Goal: Use online tool/utility: Use online tool/utility

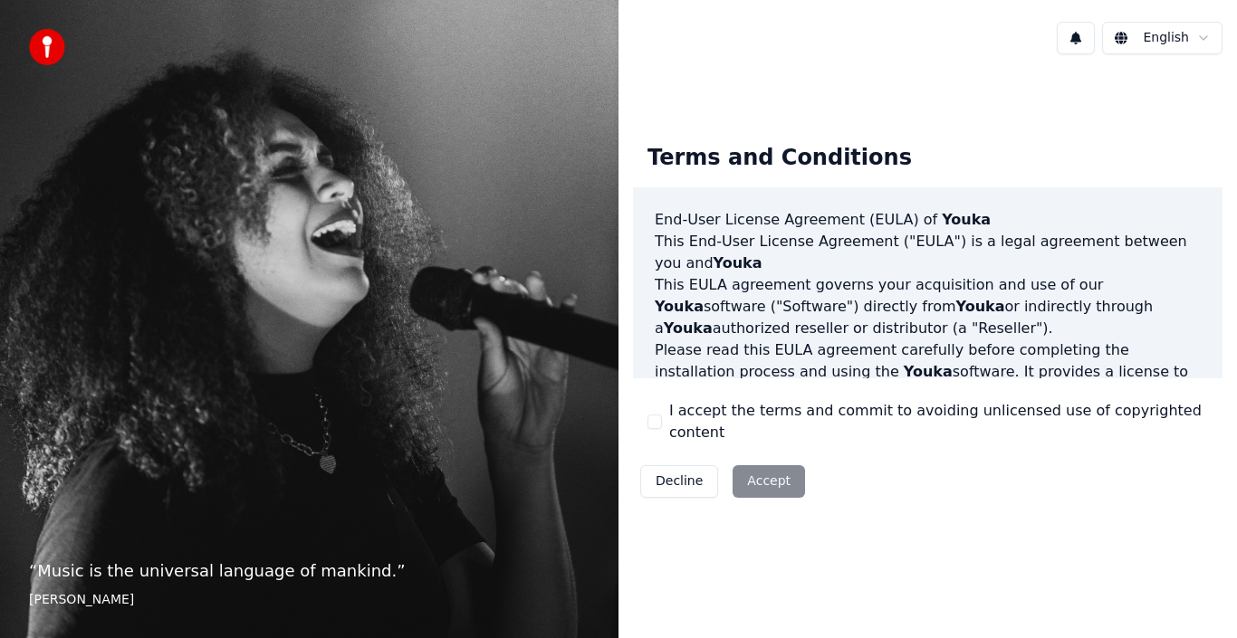
click at [762, 469] on div "Decline Accept" at bounding box center [722, 481] width 179 height 47
click at [653, 417] on button "I accept the terms and commit to avoiding unlicensed use of copyrighted content" at bounding box center [654, 422] width 14 height 14
click at [761, 465] on button "Accept" at bounding box center [768, 481] width 72 height 33
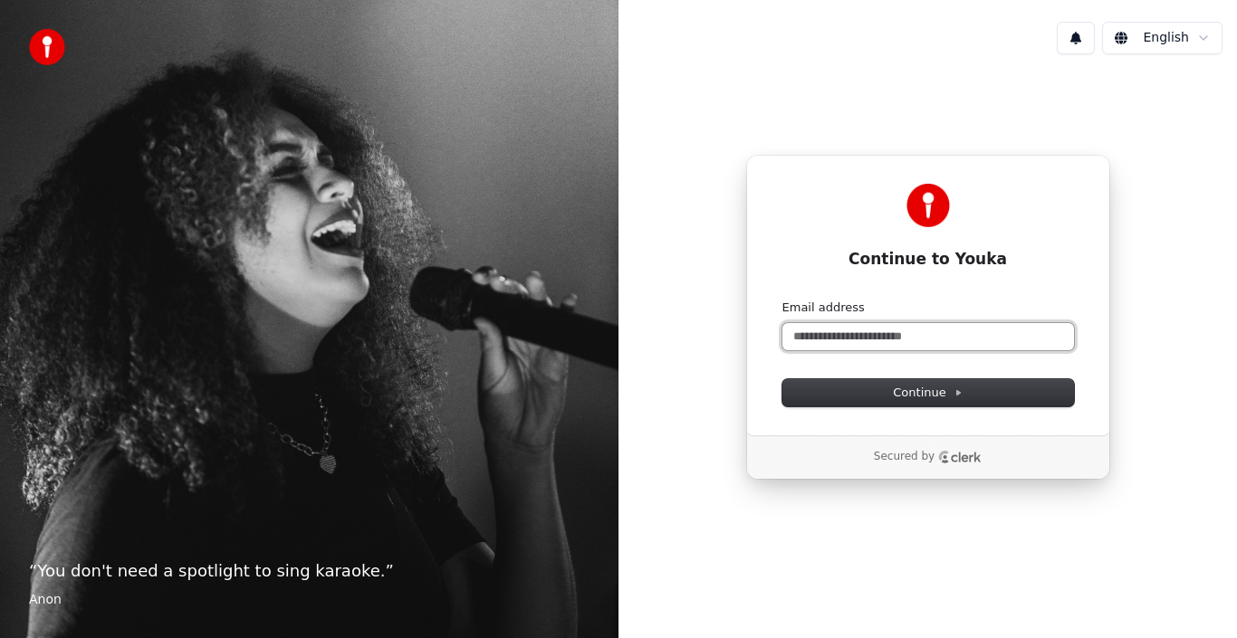
click at [910, 332] on input "Email address" at bounding box center [928, 336] width 292 height 27
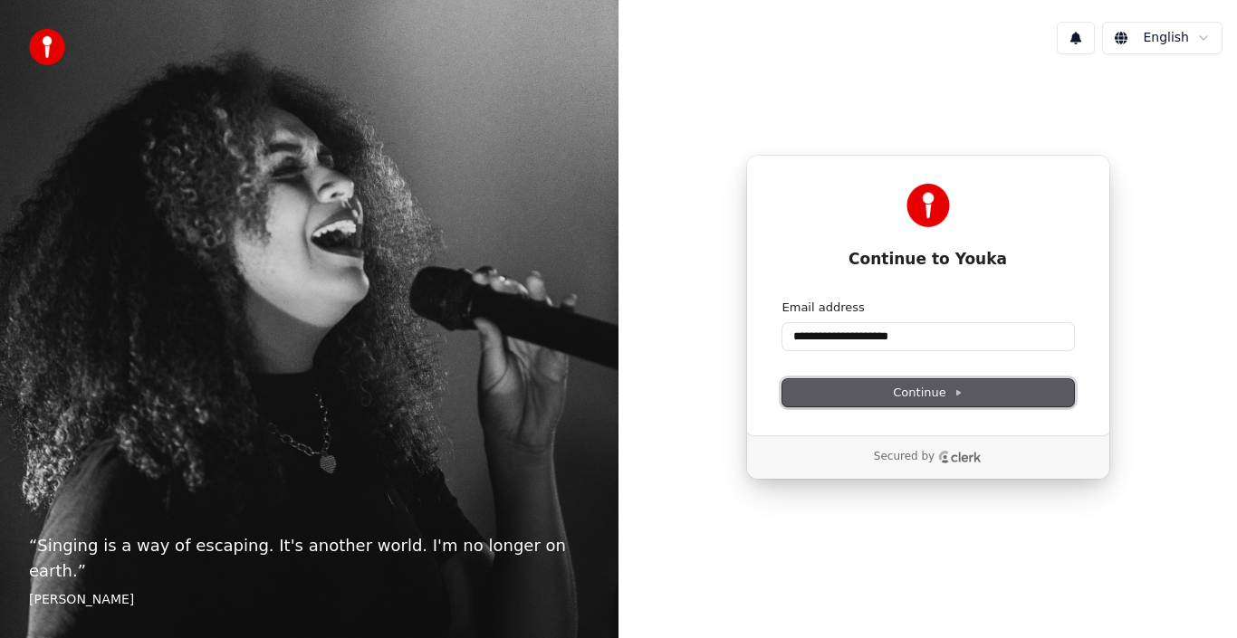
click at [925, 384] on button "Continue" at bounding box center [928, 392] width 292 height 27
type input "**********"
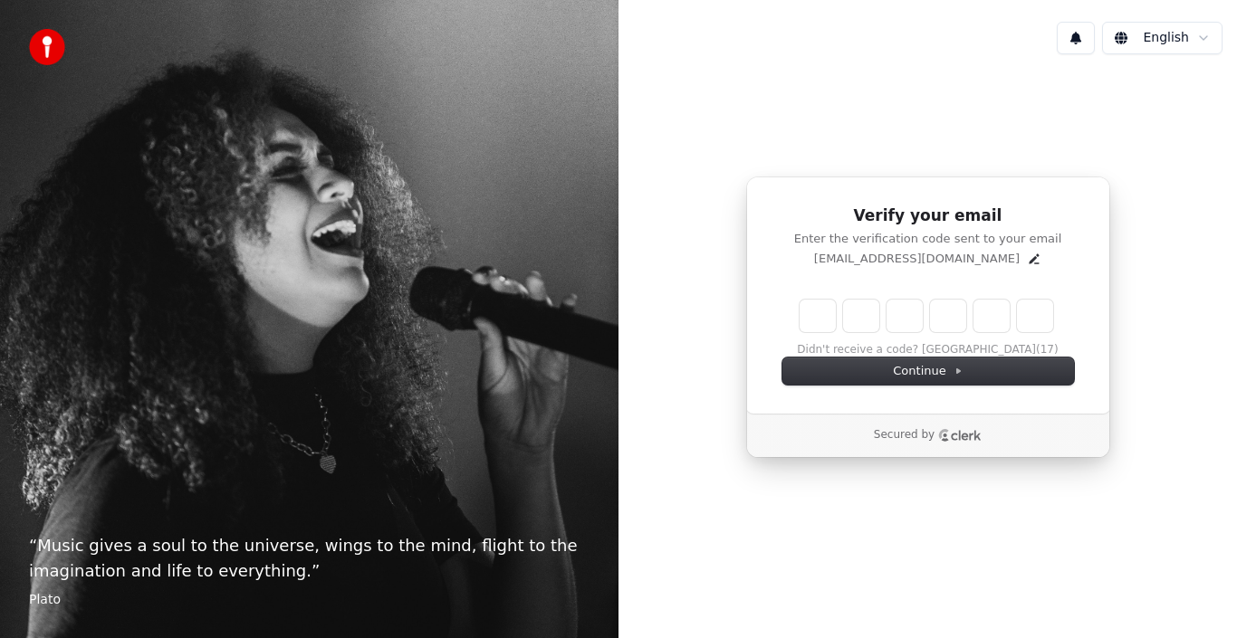
type input "******"
type input "*"
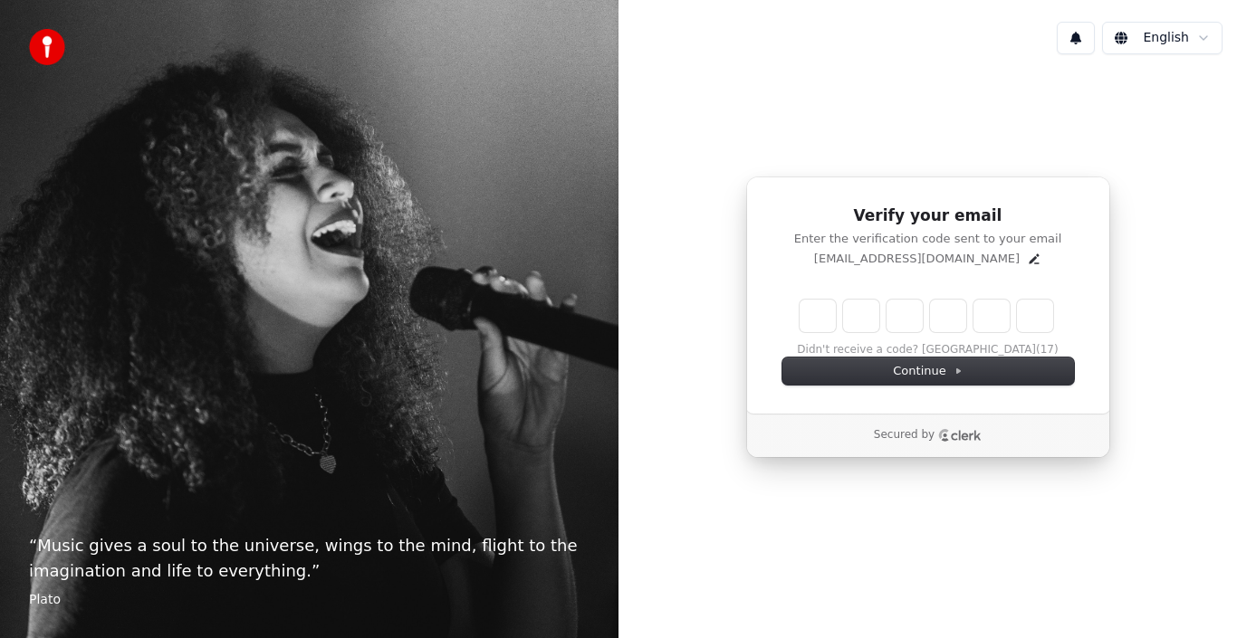
type input "*"
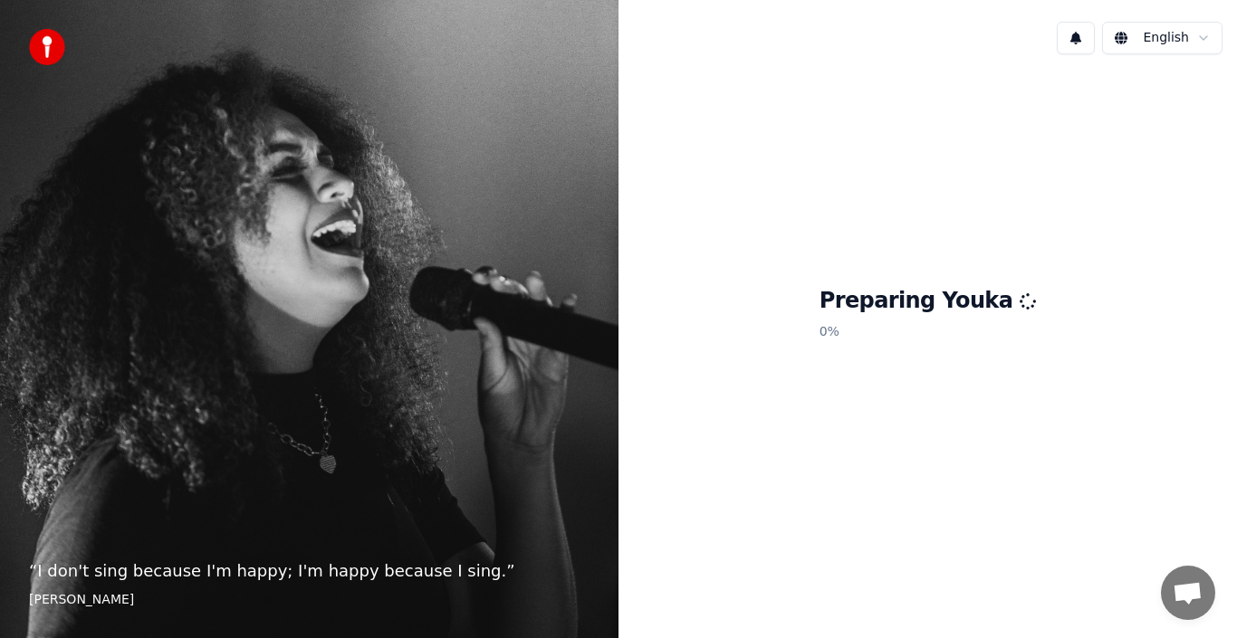
click at [401, 578] on p "“ I don't sing because I'm happy; I'm happy because I sing. ”" at bounding box center [309, 571] width 560 height 25
click at [75, 602] on footer "[PERSON_NAME]" at bounding box center [309, 600] width 560 height 18
click at [177, 571] on p "“ I don't sing because I'm happy; I'm happy because I sing. ”" at bounding box center [309, 571] width 560 height 25
click at [237, 571] on p "“ I don't sing because I'm happy; I'm happy because I sing. ”" at bounding box center [309, 571] width 560 height 25
click at [355, 574] on p "“ I don't sing because I'm happy; I'm happy because I sing. ”" at bounding box center [309, 571] width 560 height 25
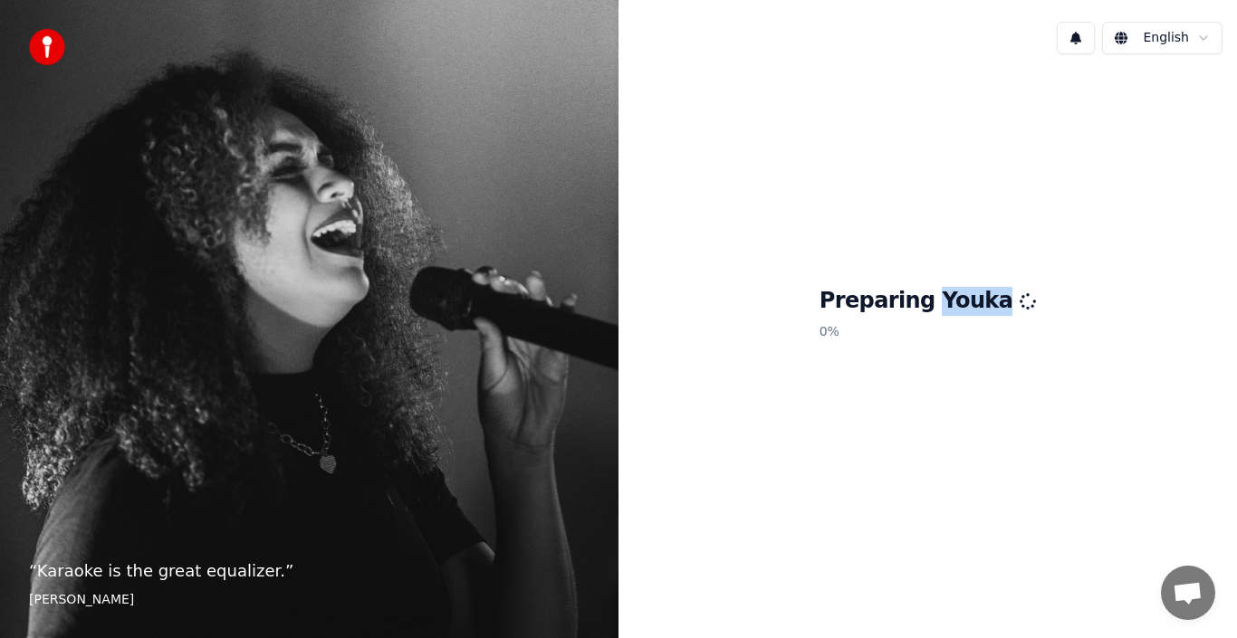
drag, startPoint x: 941, startPoint y: 301, endPoint x: 1004, endPoint y: 309, distance: 63.8
click at [1004, 309] on h1 "Preparing Youka" at bounding box center [927, 301] width 217 height 29
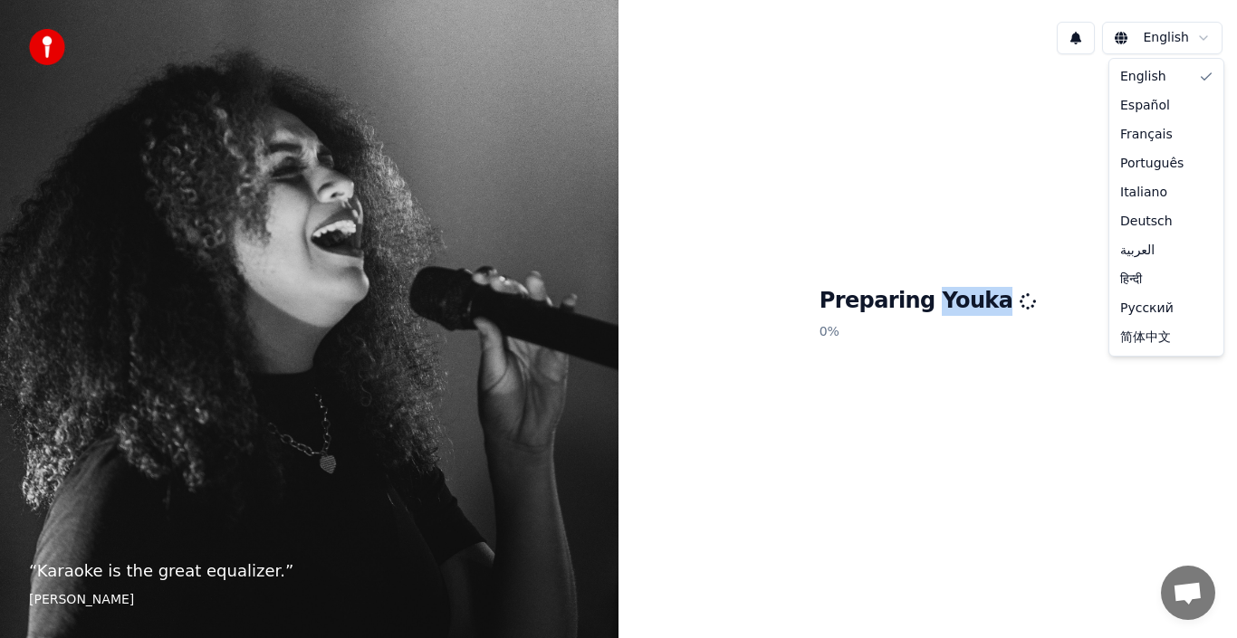
click at [1202, 42] on html "“ Karaoke is the great equalizer. ” [PERSON_NAME] [PERSON_NAME] Preparing Youka…" at bounding box center [618, 319] width 1237 height 638
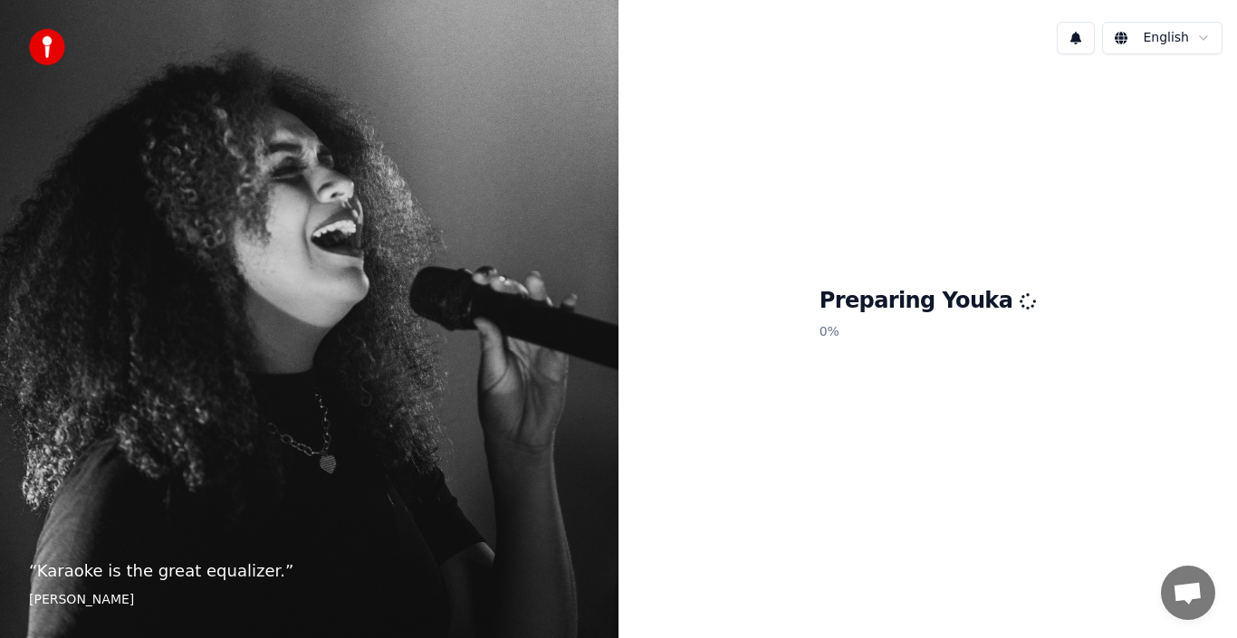
click at [1044, 234] on html "“ Karaoke is the great equalizer. ” [PERSON_NAME] [PERSON_NAME] Preparing Youka…" at bounding box center [618, 319] width 1237 height 638
click at [818, 170] on div "Preparing Youka 0 %" at bounding box center [927, 317] width 618 height 497
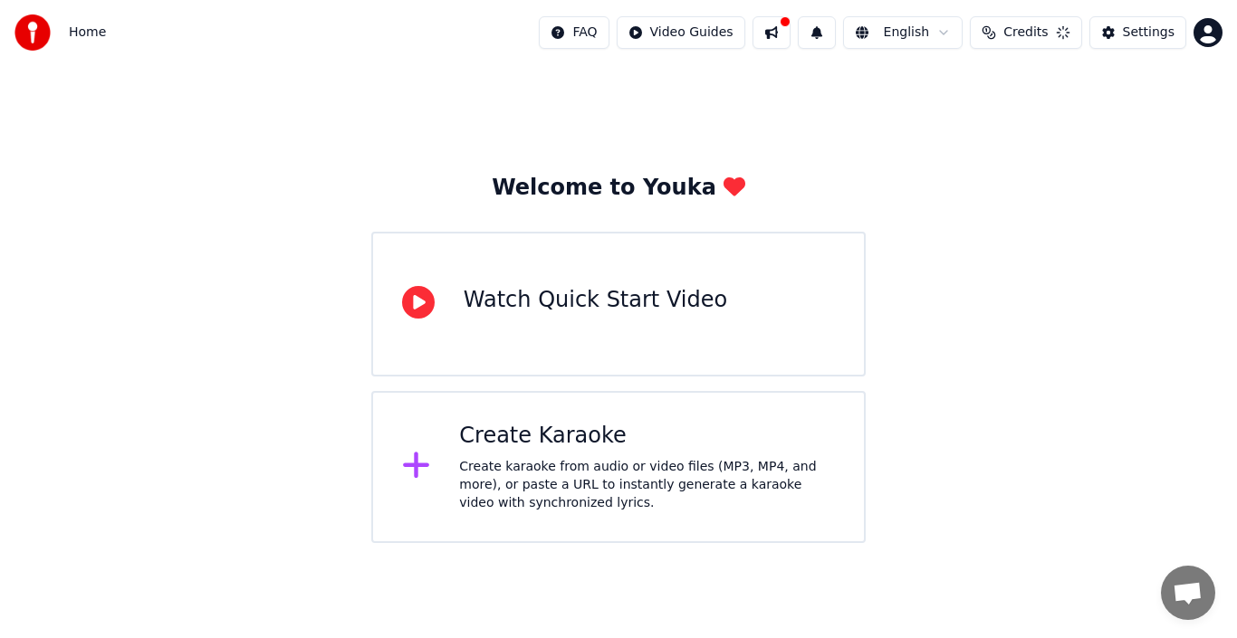
click at [421, 474] on icon at bounding box center [416, 465] width 29 height 33
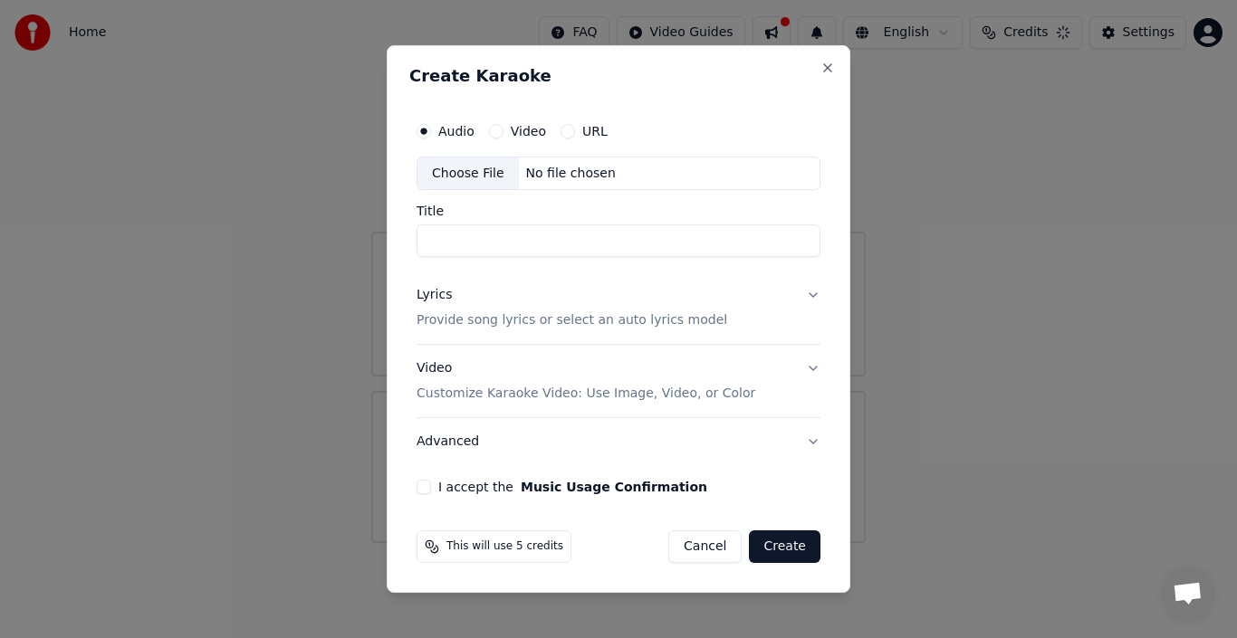
click at [565, 129] on button "URL" at bounding box center [567, 131] width 14 height 14
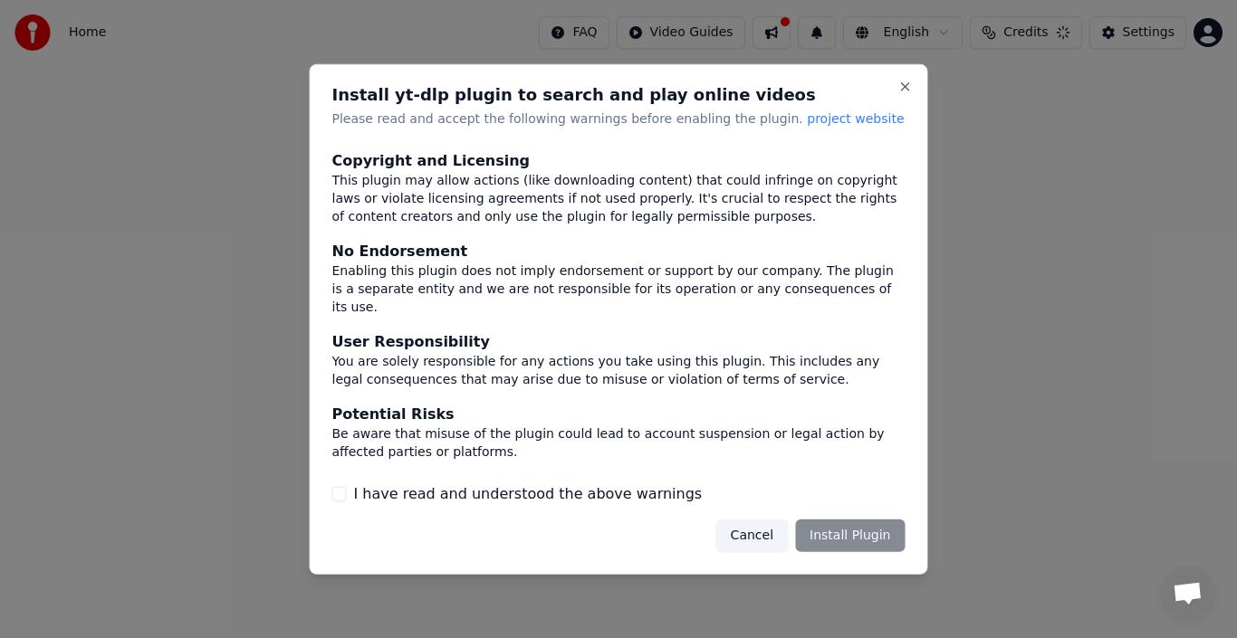
scroll to position [119, 0]
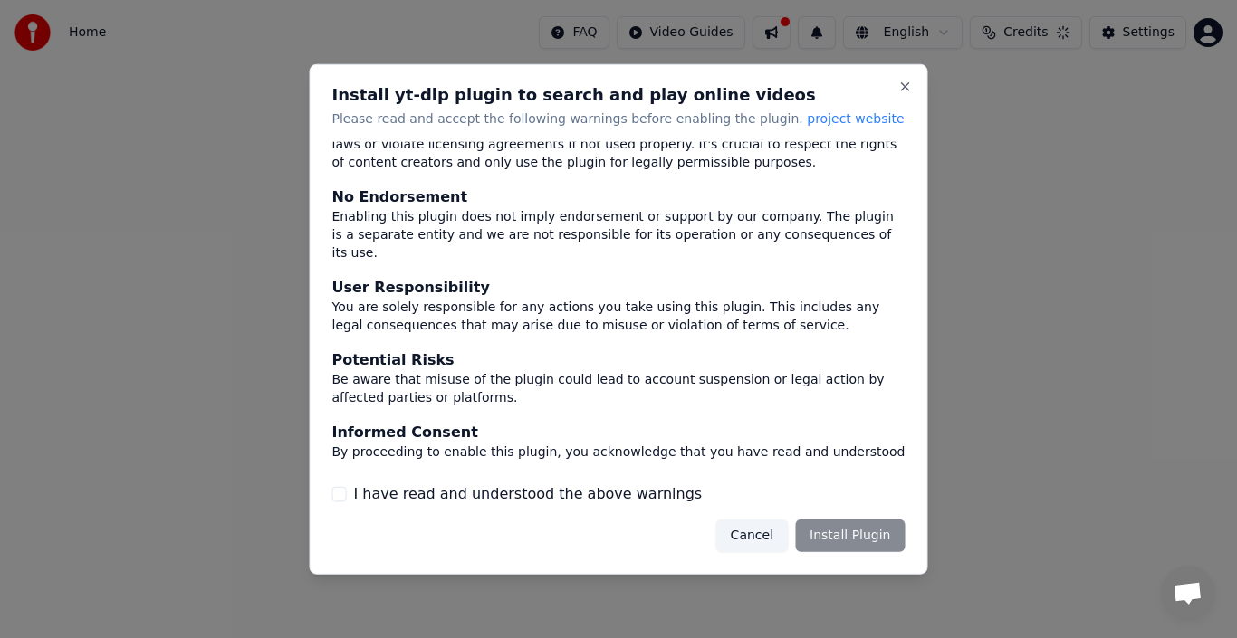
click at [336, 496] on button "I have read and understood the above warnings" at bounding box center [339, 494] width 14 height 14
click at [854, 543] on button "Install Plugin" at bounding box center [850, 536] width 110 height 33
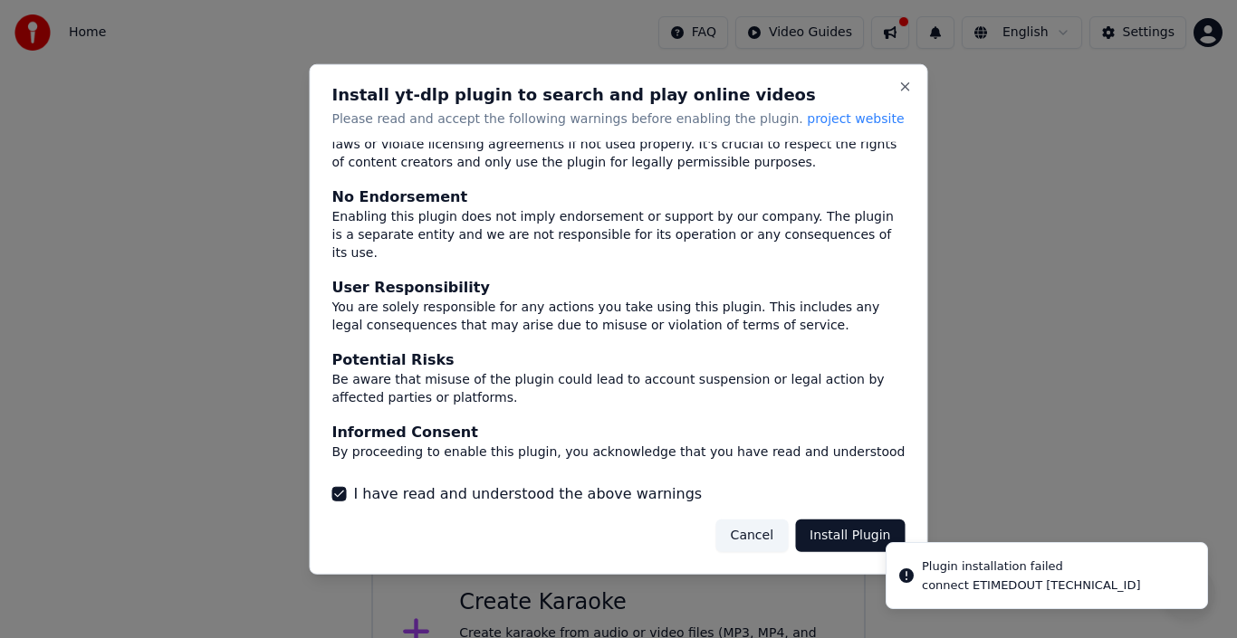
click at [845, 536] on button "Install Plugin" at bounding box center [850, 536] width 110 height 33
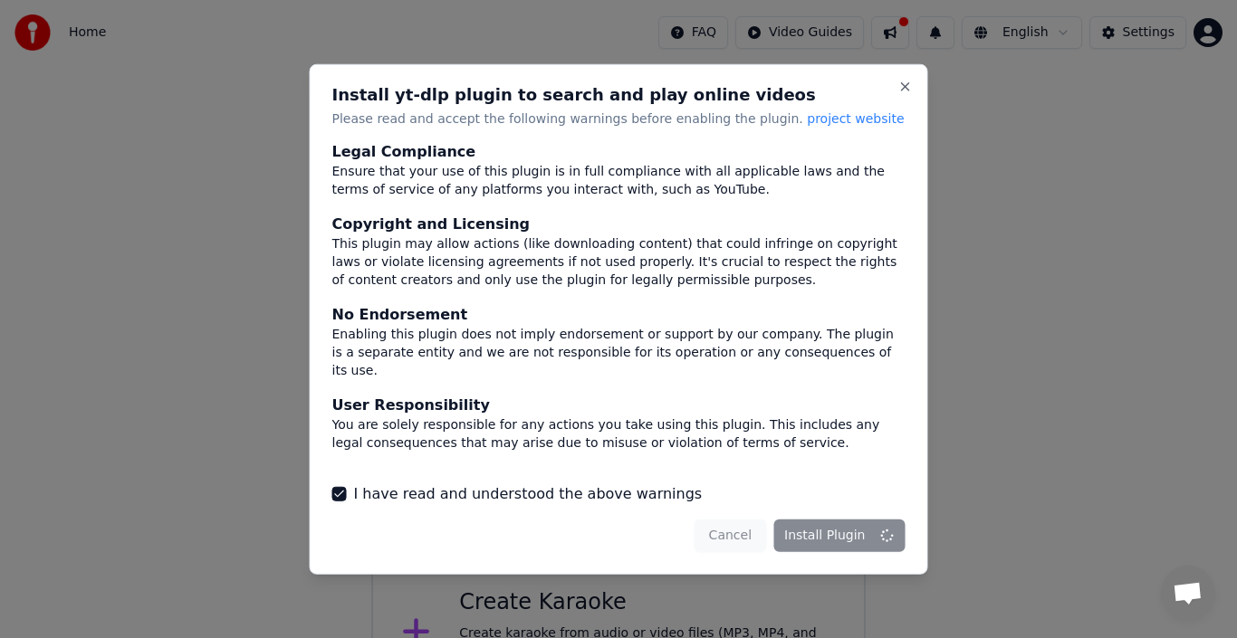
scroll to position [0, 0]
click at [906, 85] on button "Close" at bounding box center [905, 86] width 14 height 14
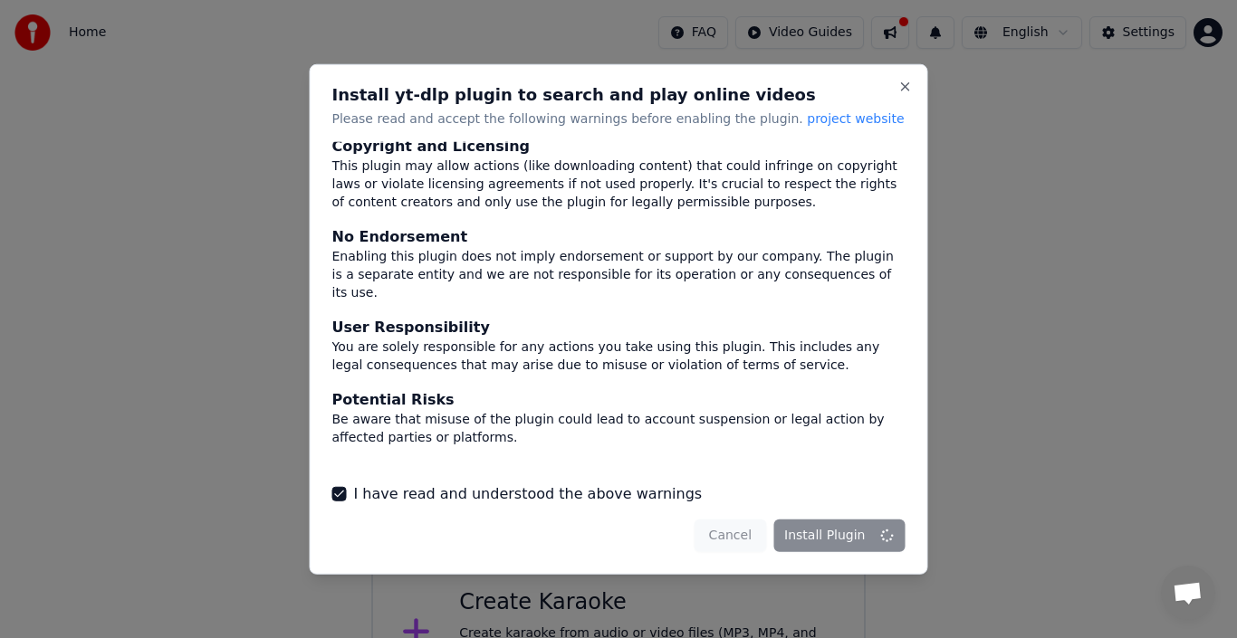
scroll to position [119, 0]
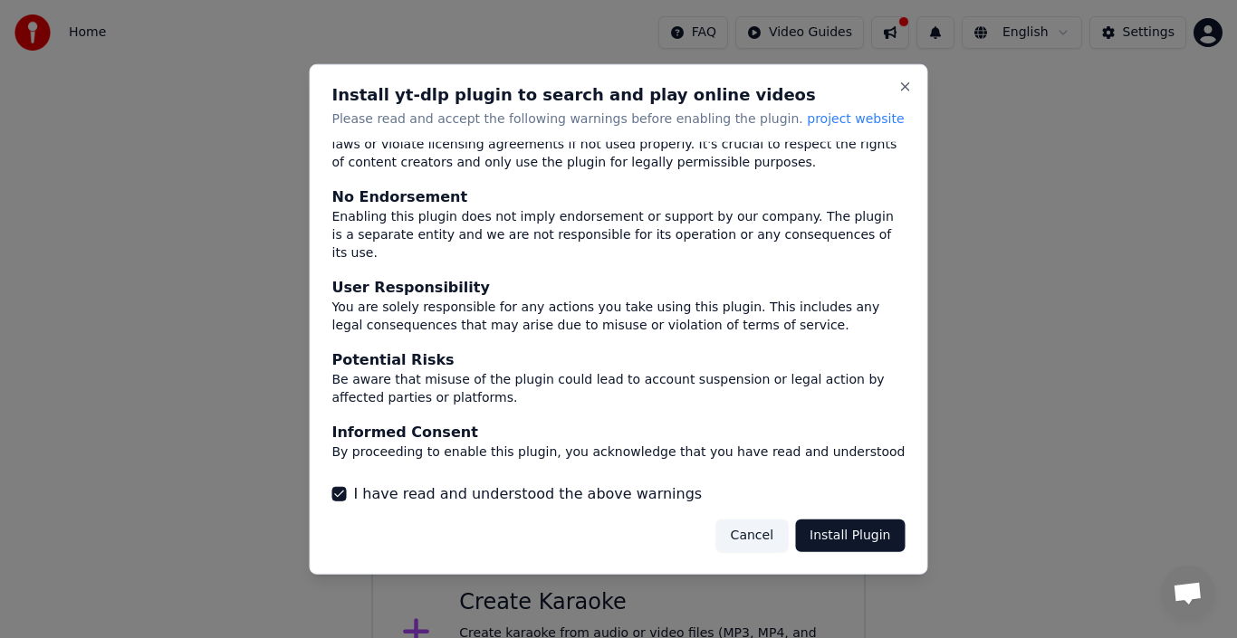
click at [877, 541] on button "Install Plugin" at bounding box center [850, 536] width 110 height 33
click at [1064, 28] on div at bounding box center [618, 319] width 1237 height 638
click at [906, 84] on button "Close" at bounding box center [905, 86] width 14 height 14
click at [755, 531] on button "Cancel" at bounding box center [752, 536] width 72 height 33
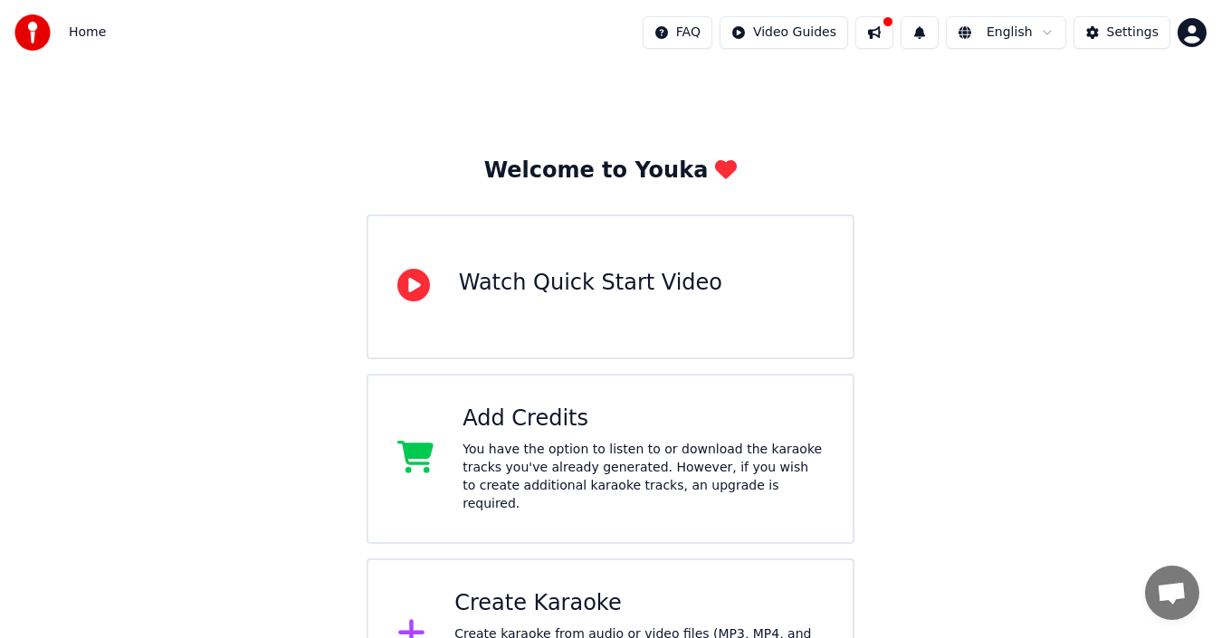
scroll to position [72, 0]
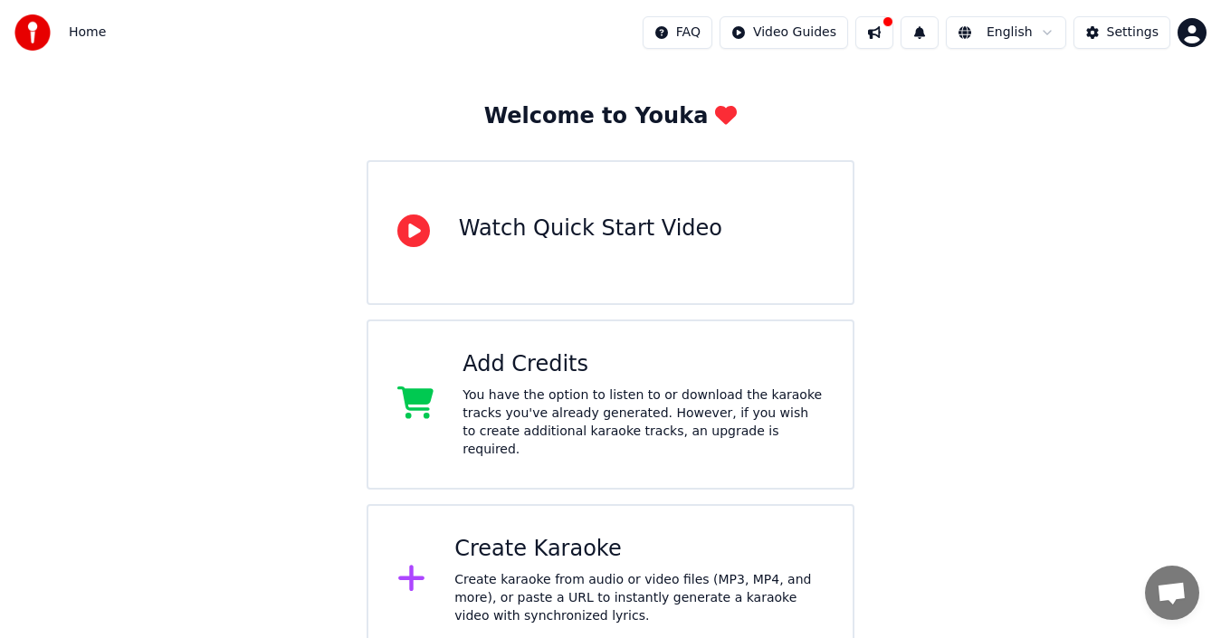
click at [406, 562] on icon at bounding box center [411, 578] width 29 height 33
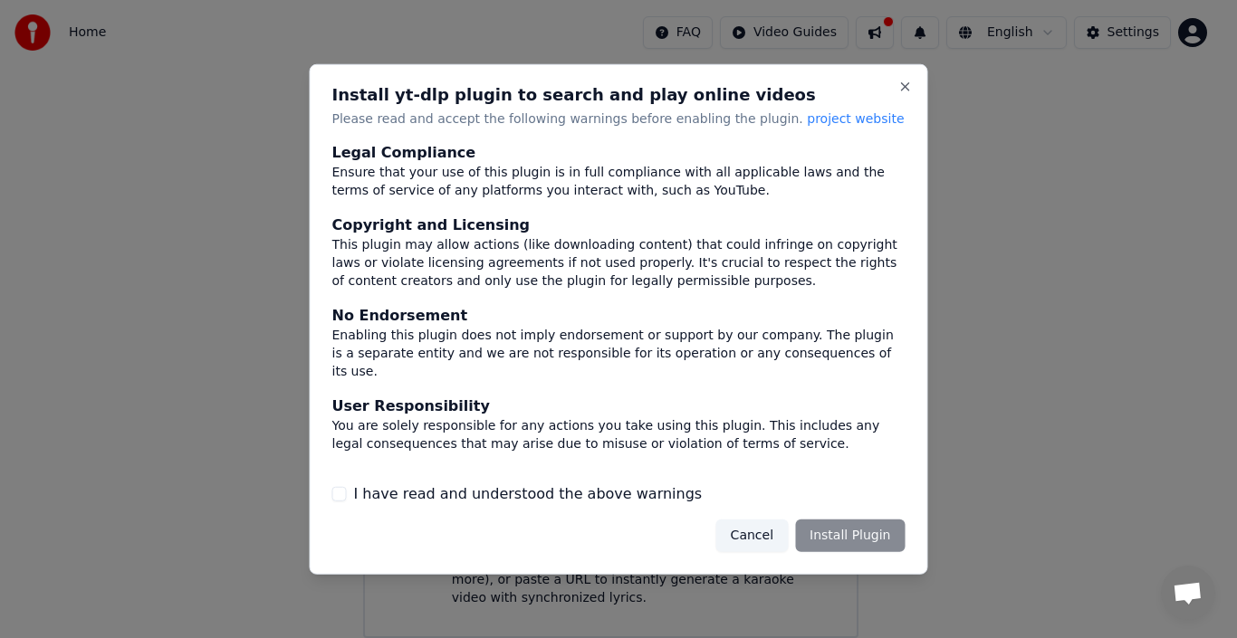
click at [758, 531] on button "Cancel" at bounding box center [752, 536] width 72 height 33
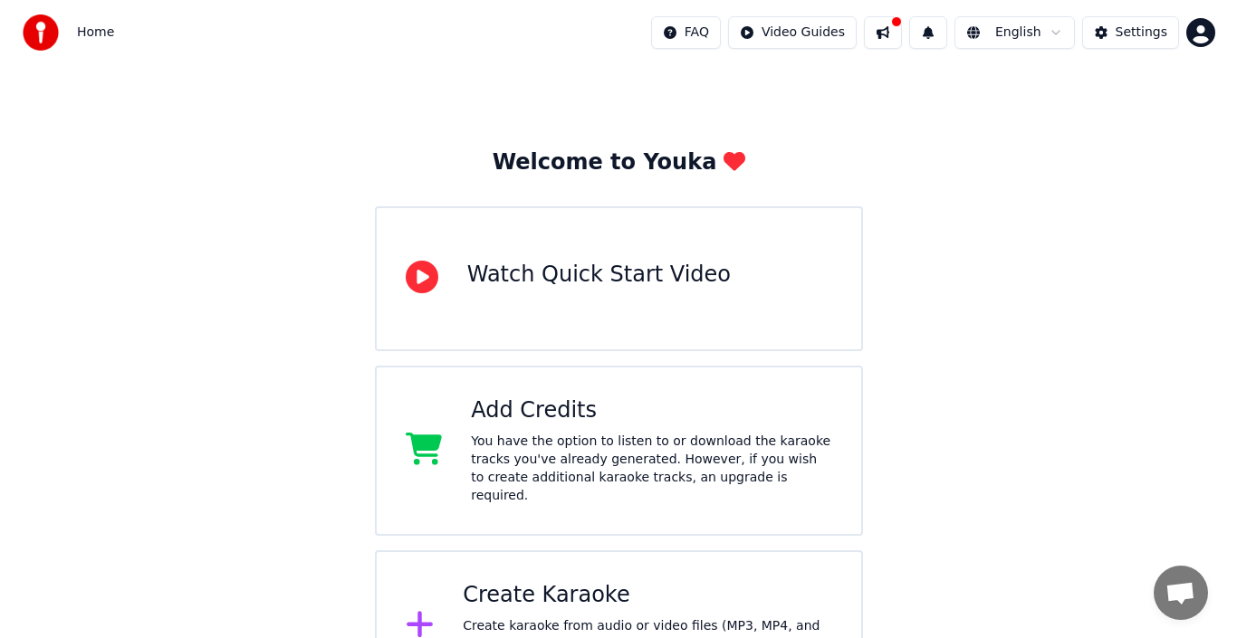
scroll to position [0, 0]
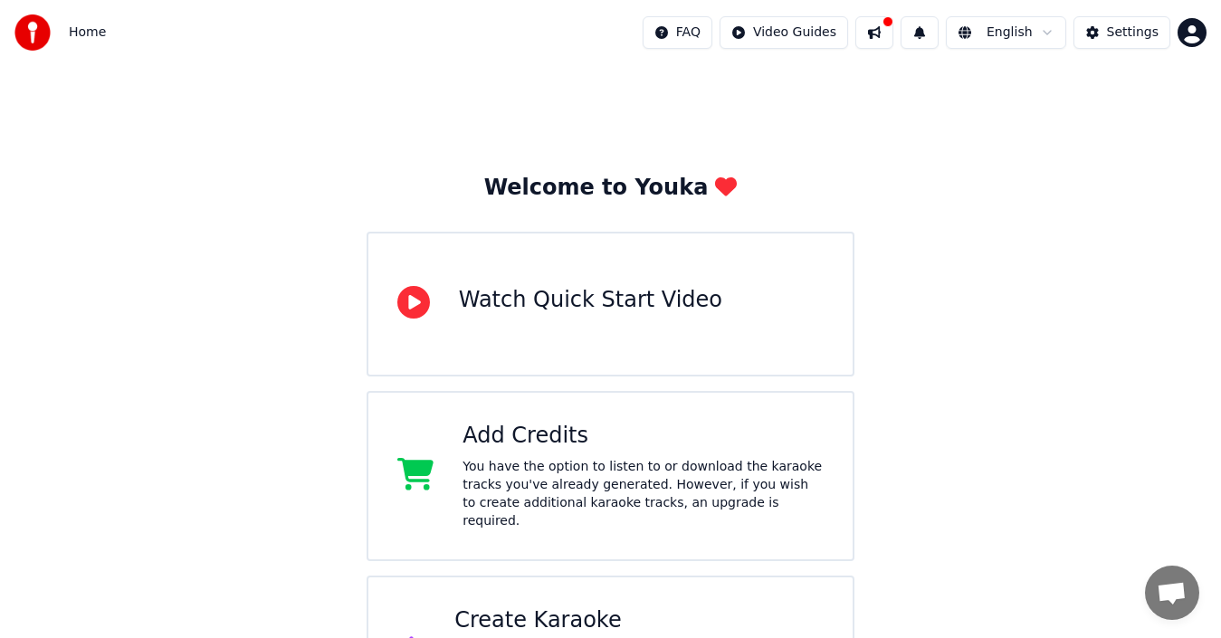
click at [1049, 28] on html "Home FAQ Video Guides English Settings Welcome to Youka Watch Quick Start Video…" at bounding box center [610, 364] width 1221 height 728
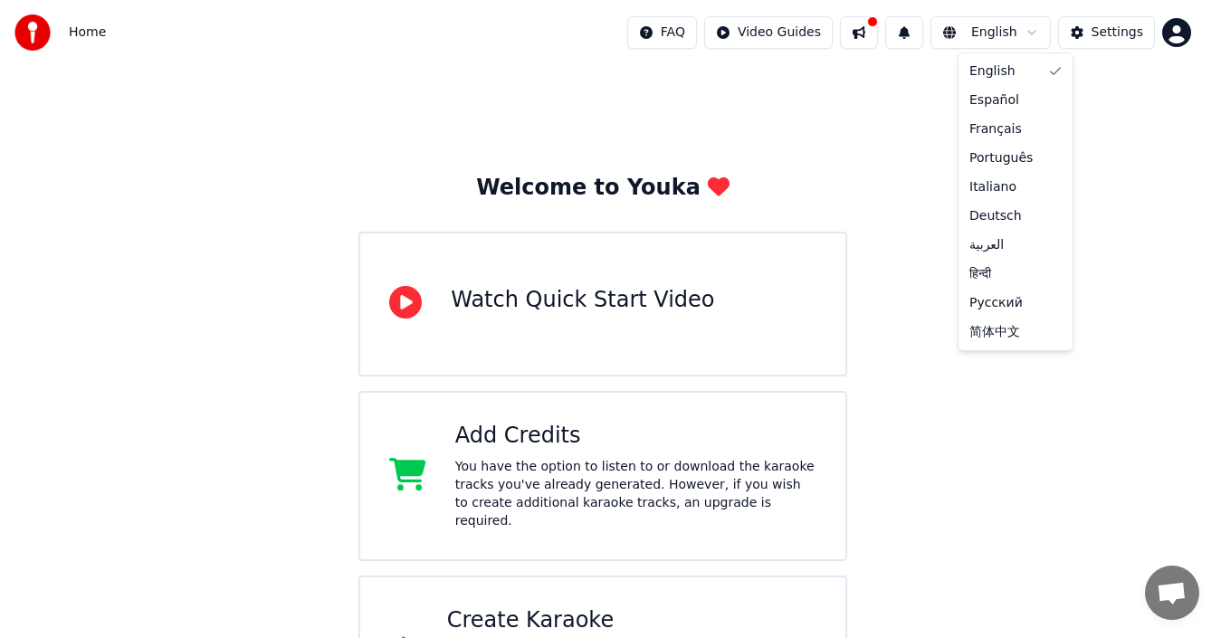
click at [889, 27] on html "Home FAQ Video Guides English Settings Welcome to Youka Watch Quick Start Video…" at bounding box center [610, 364] width 1221 height 728
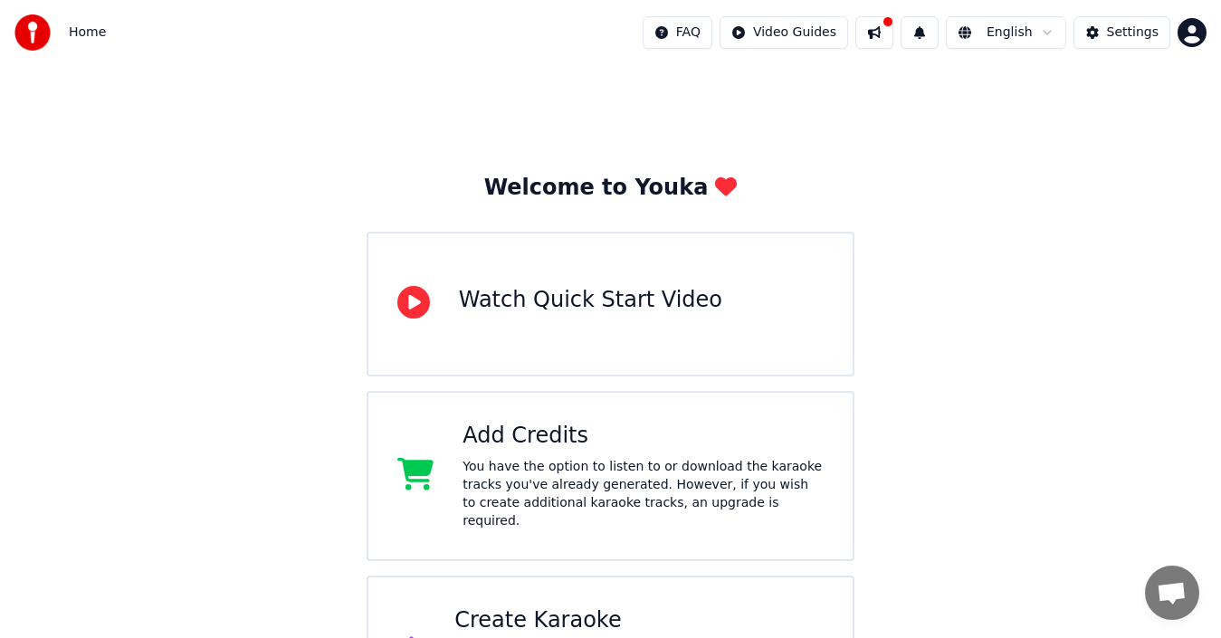
click at [889, 27] on button at bounding box center [875, 32] width 38 height 33
click at [888, 30] on button at bounding box center [875, 32] width 38 height 33
click at [939, 33] on button at bounding box center [920, 32] width 38 height 33
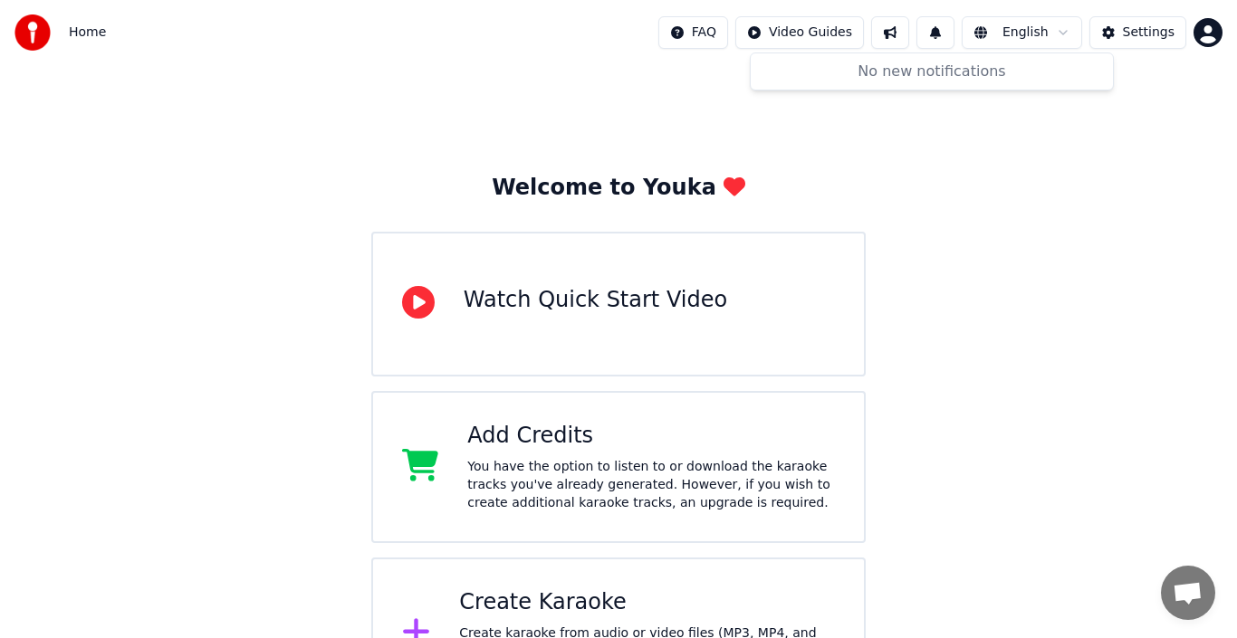
click at [827, 36] on html "Home FAQ Video Guides English Settings Welcome to Youka Watch Quick Start Video…" at bounding box center [618, 355] width 1237 height 710
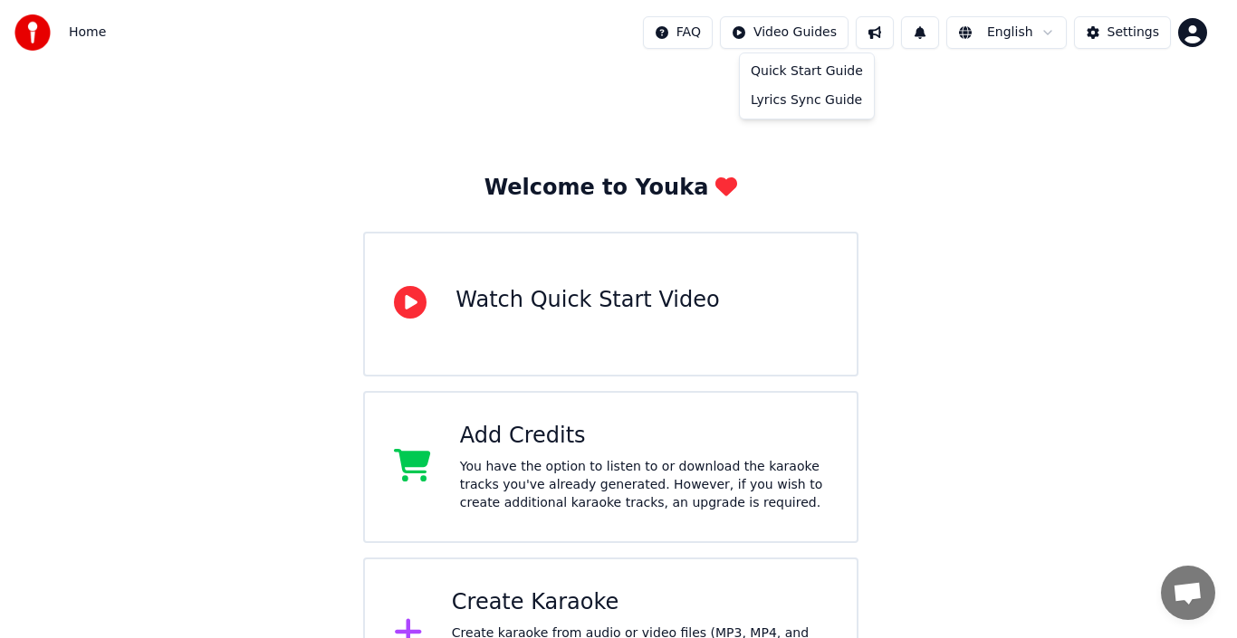
click at [1121, 31] on html "Home FAQ Video Guides English Settings Welcome to Youka Watch Quick Start Video…" at bounding box center [618, 355] width 1237 height 710
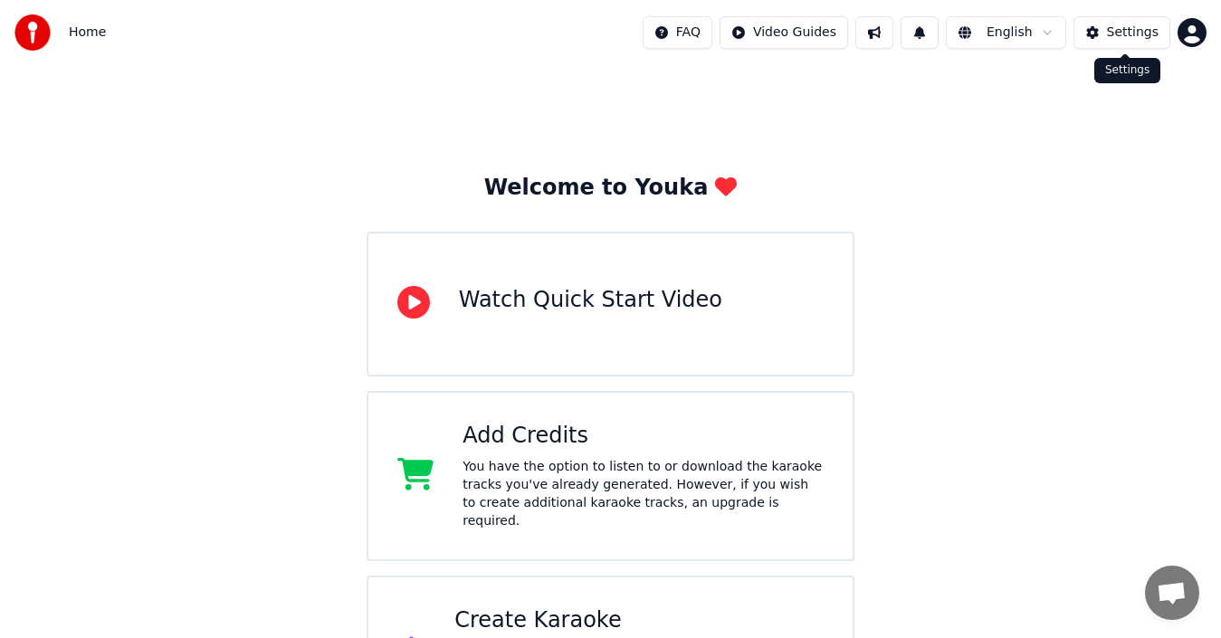
click at [1136, 28] on div "Settings" at bounding box center [1133, 33] width 52 height 18
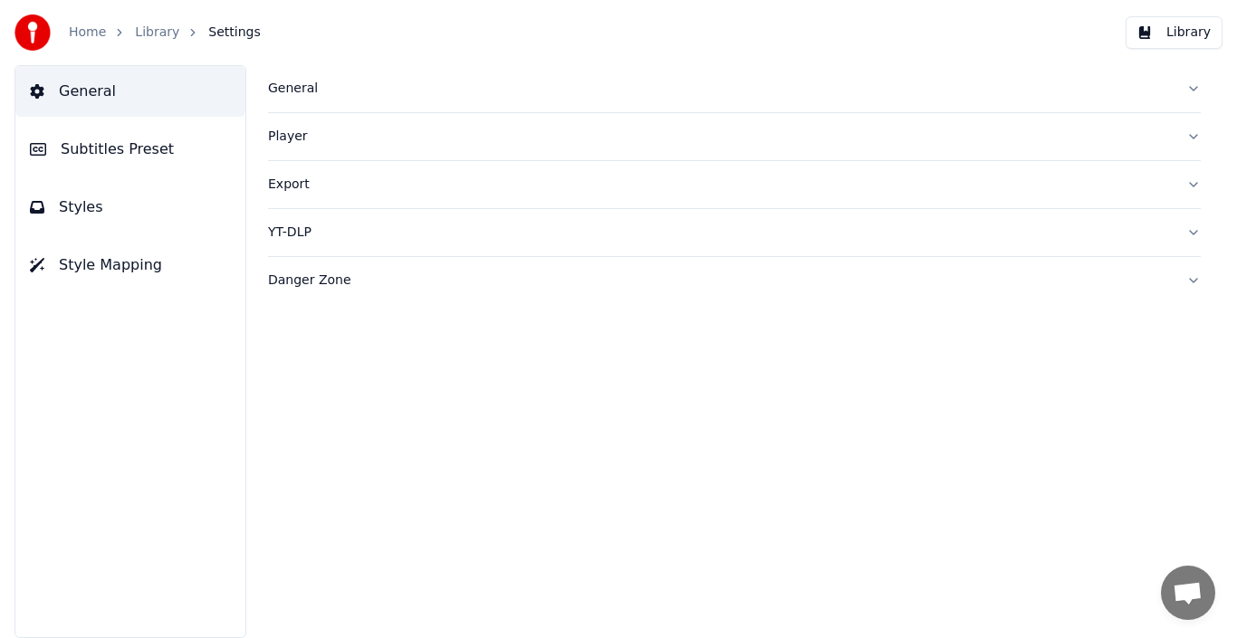
click at [163, 151] on button "Subtitles Preset" at bounding box center [130, 149] width 230 height 51
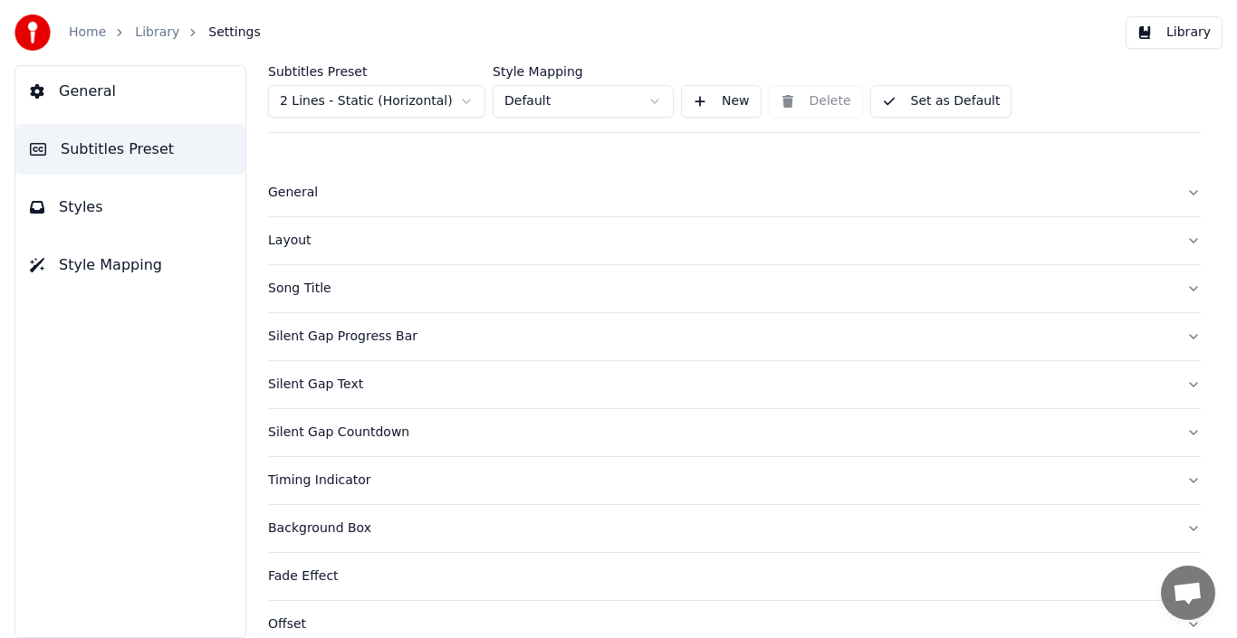
click at [100, 91] on span "General" at bounding box center [87, 92] width 57 height 22
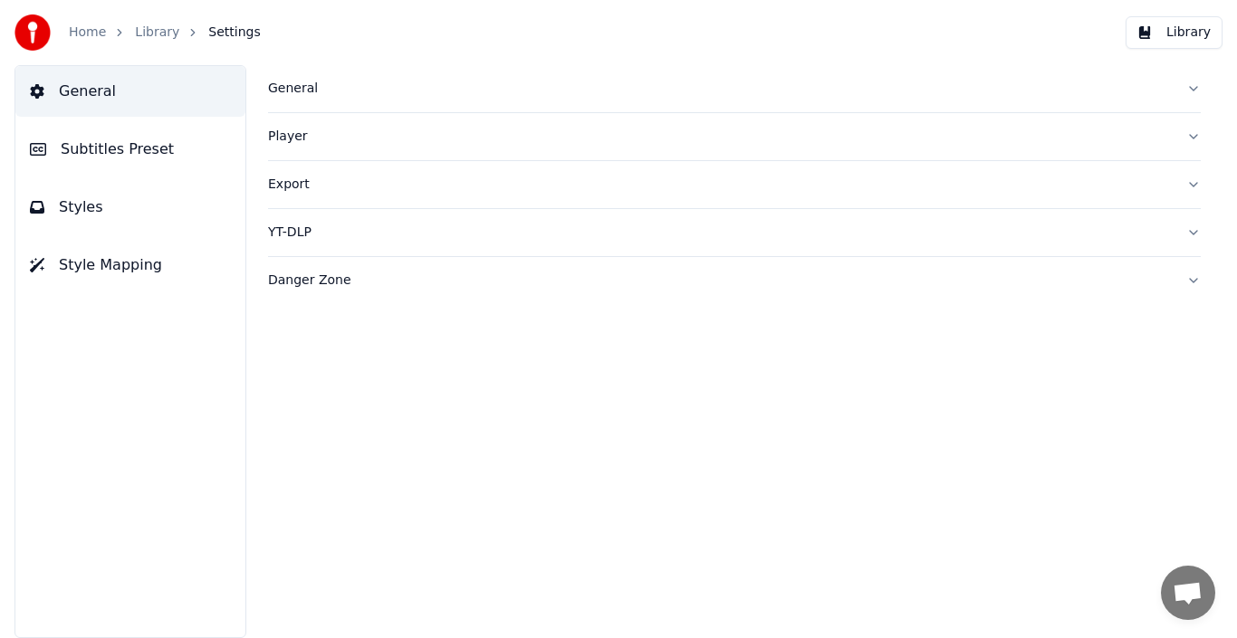
click at [282, 90] on div "General" at bounding box center [720, 89] width 904 height 18
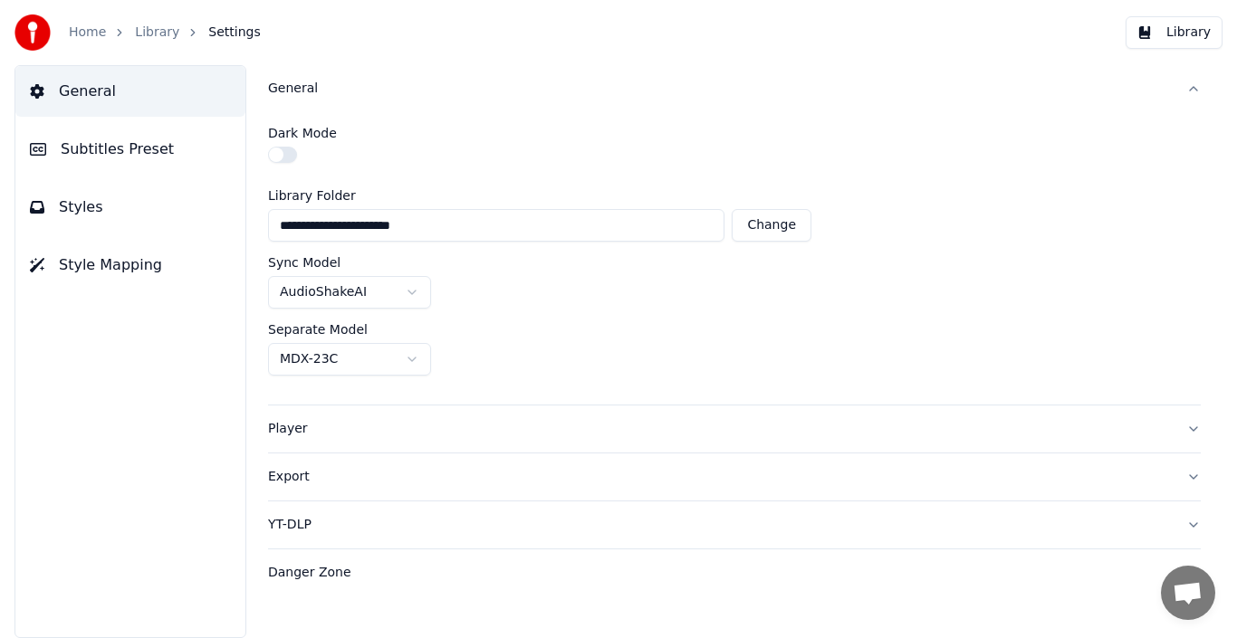
click at [295, 427] on div "Player" at bounding box center [720, 429] width 904 height 18
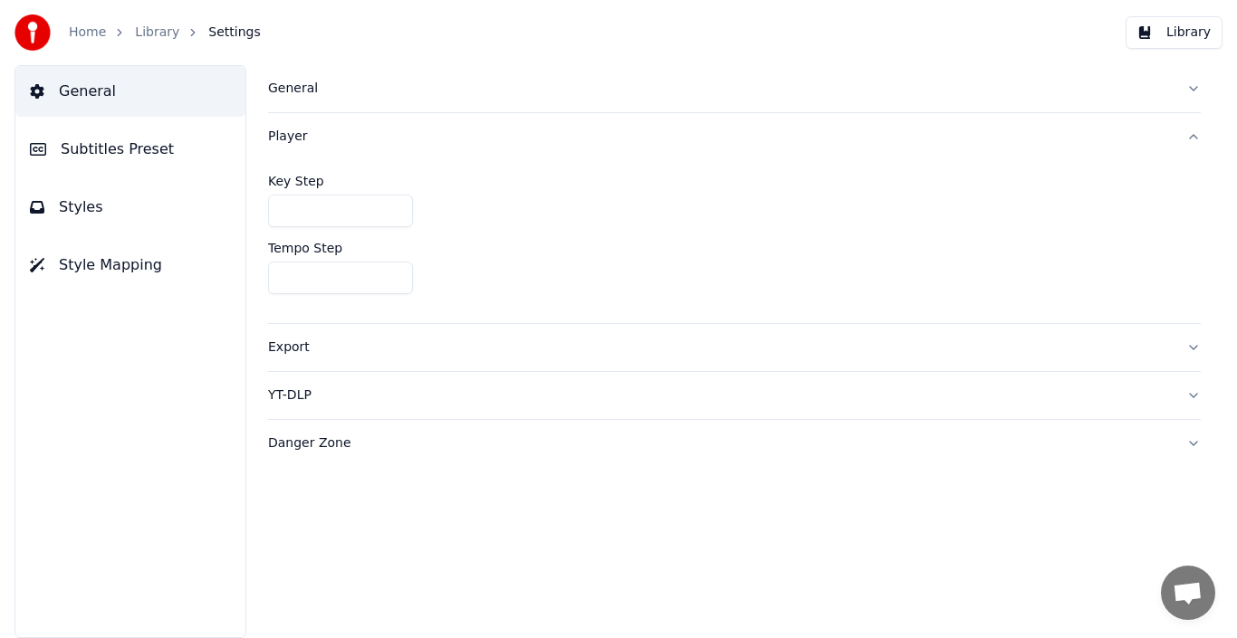
click at [288, 349] on div "Export" at bounding box center [720, 348] width 904 height 18
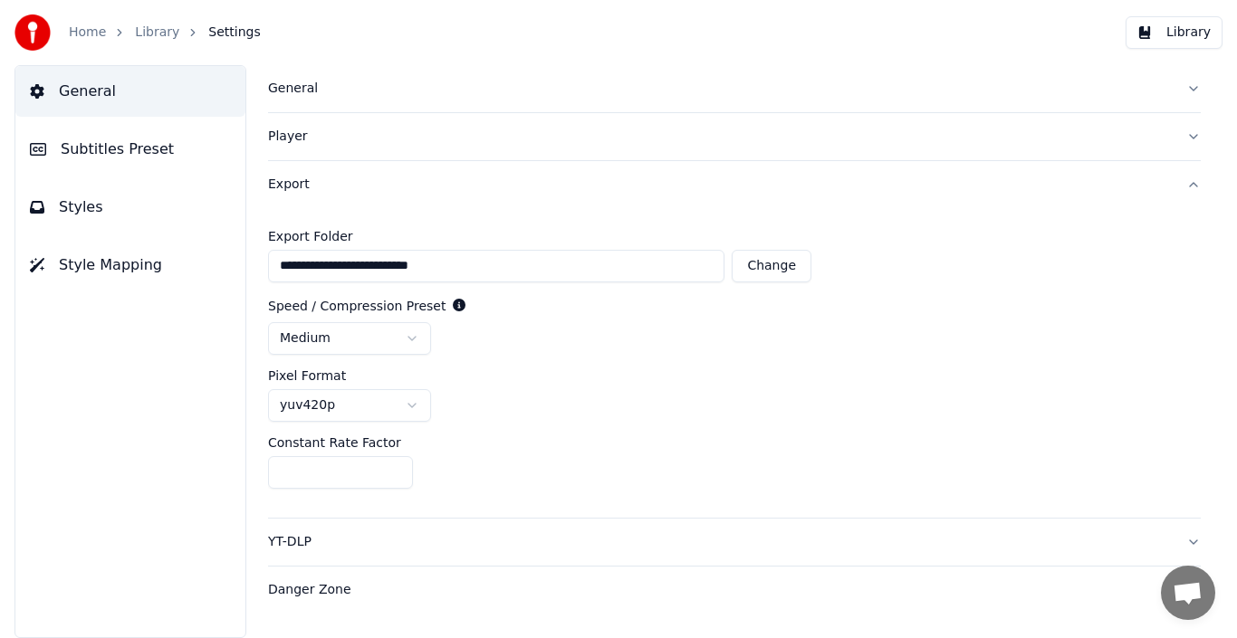
click at [297, 588] on div "Danger Zone" at bounding box center [720, 590] width 904 height 18
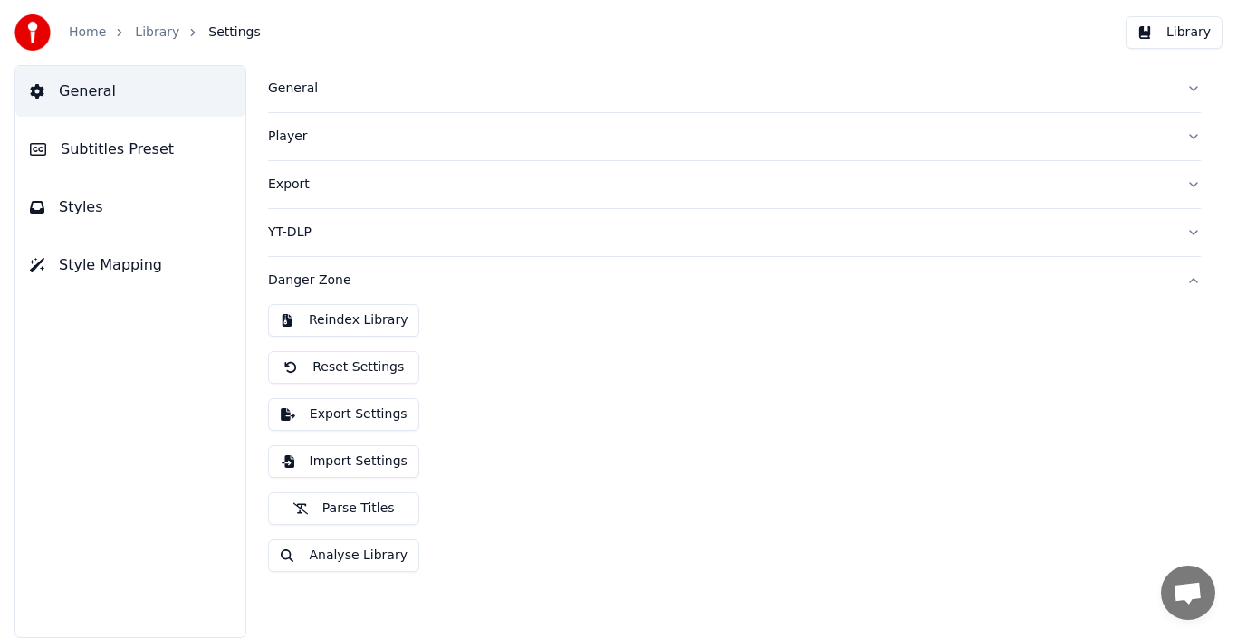
click at [83, 27] on link "Home" at bounding box center [87, 33] width 37 height 18
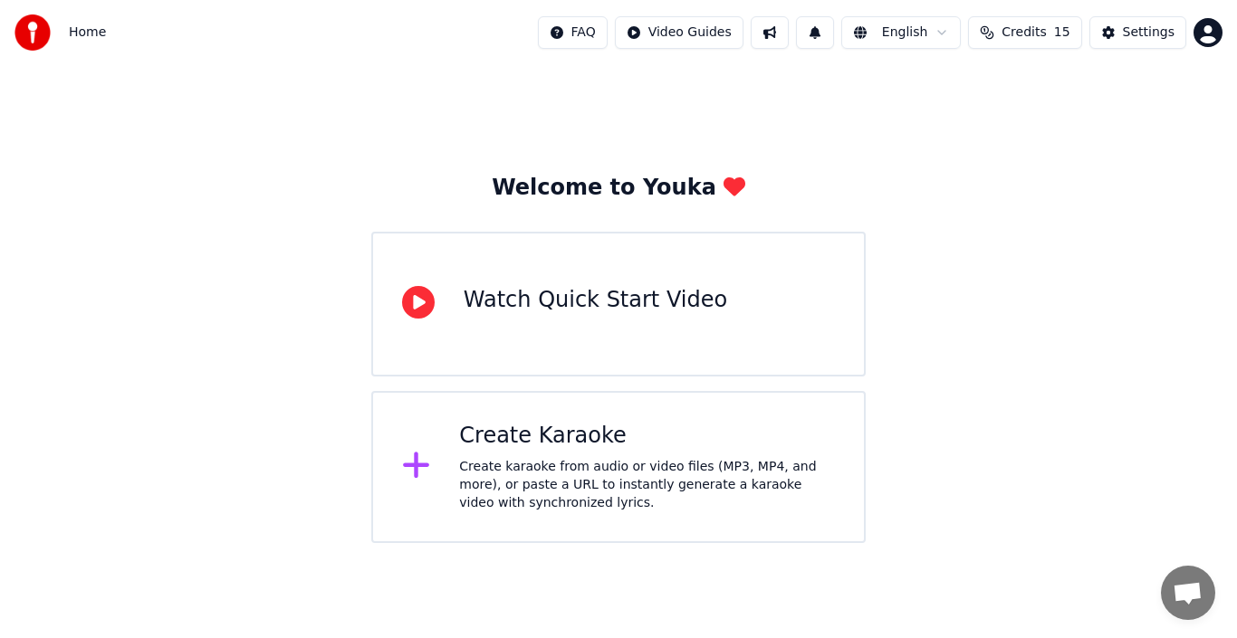
click at [473, 454] on div "Create Karaoke Create karaoke from audio or video files (MP3, MP4, and more), o…" at bounding box center [647, 467] width 376 height 91
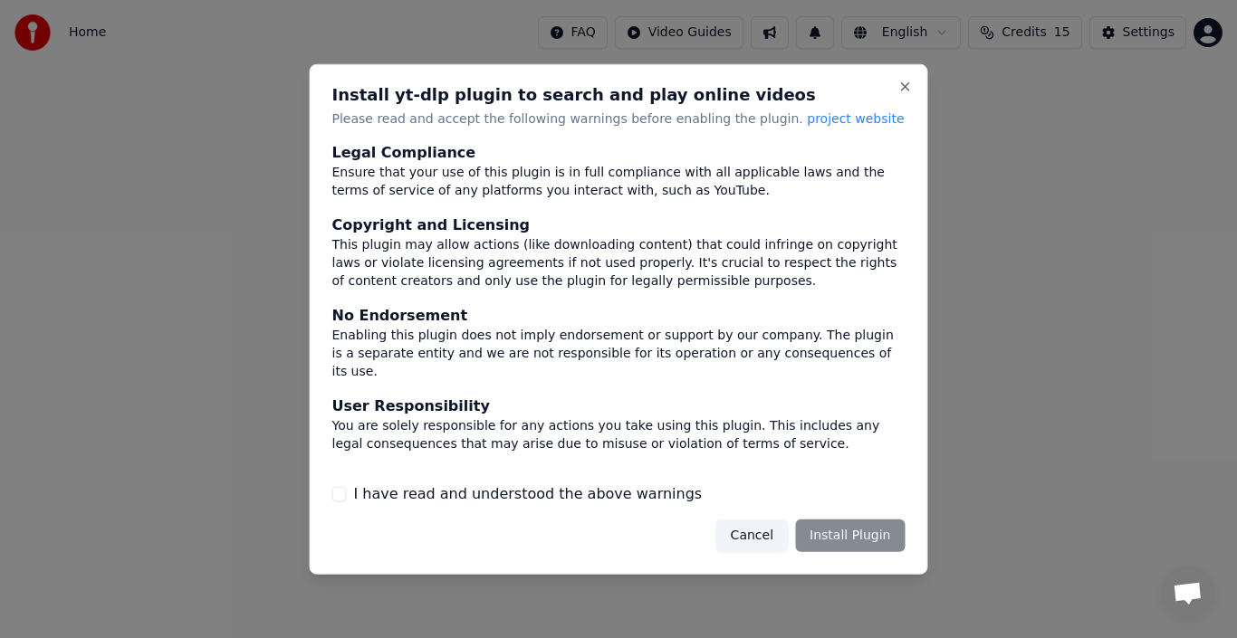
click at [335, 494] on button "I have read and understood the above warnings" at bounding box center [339, 494] width 14 height 14
click at [829, 541] on button "Install Plugin" at bounding box center [850, 536] width 110 height 33
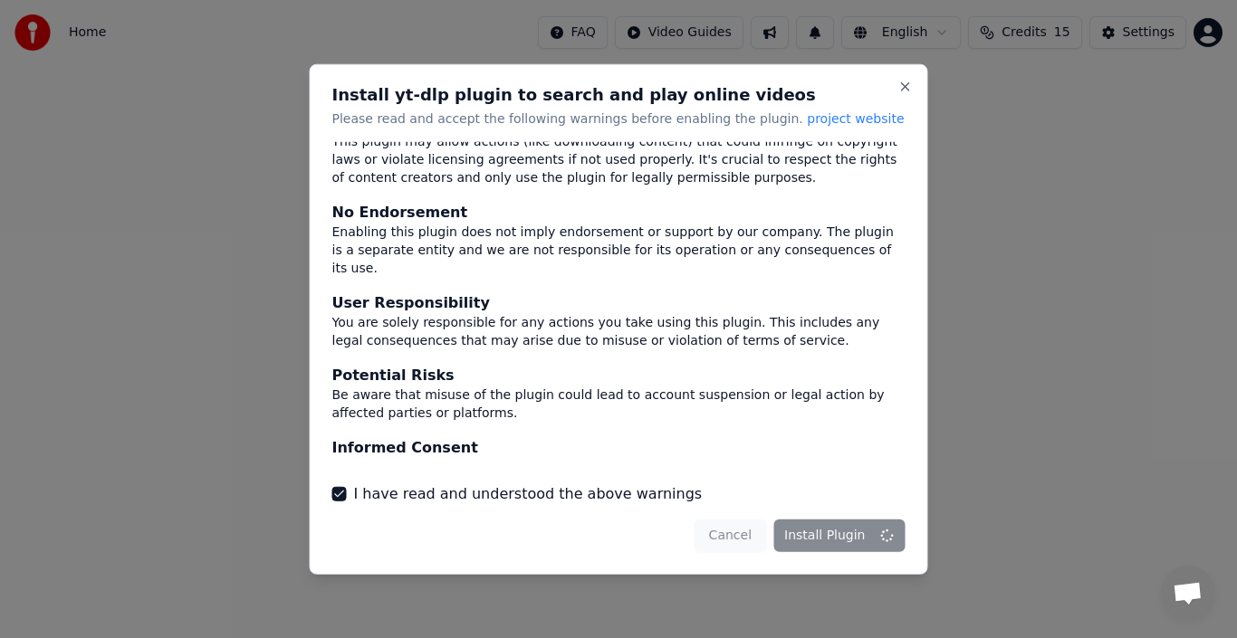
scroll to position [119, 0]
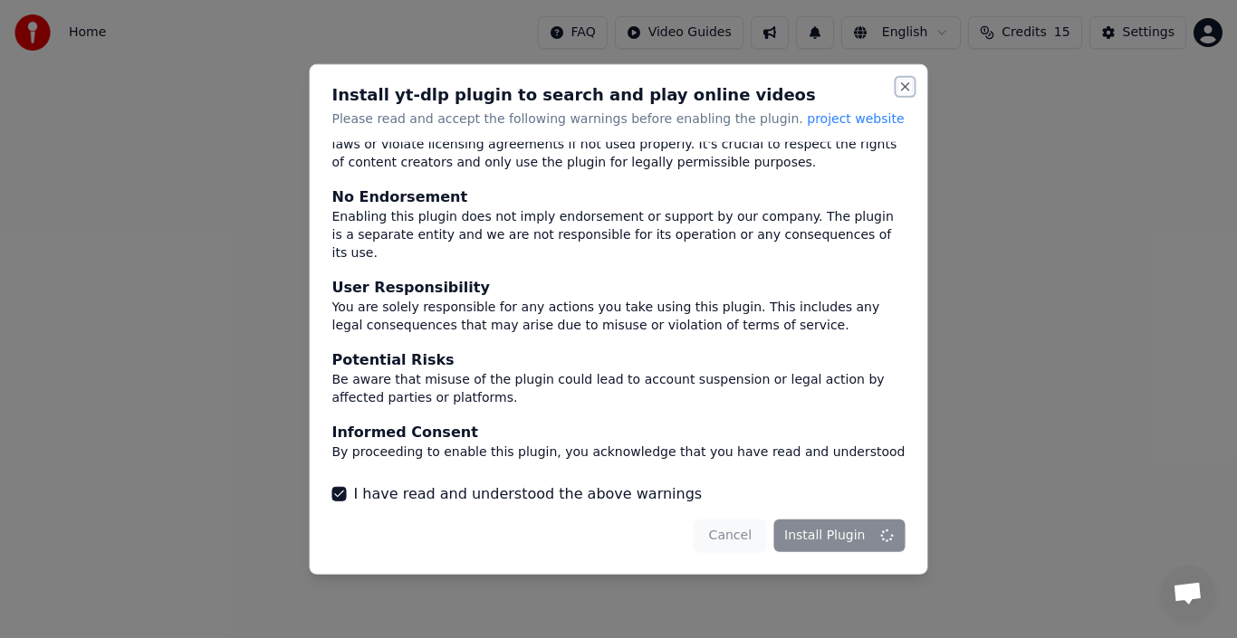
click at [904, 89] on button "Close" at bounding box center [905, 86] width 14 height 14
click at [894, 89] on h2 "Install yt-dlp plugin to search and play online videos" at bounding box center [618, 94] width 573 height 16
click at [905, 85] on button "Close" at bounding box center [905, 86] width 14 height 14
click at [742, 530] on div "Cancel Install Plugin" at bounding box center [799, 536] width 211 height 33
